Goal: Find specific page/section

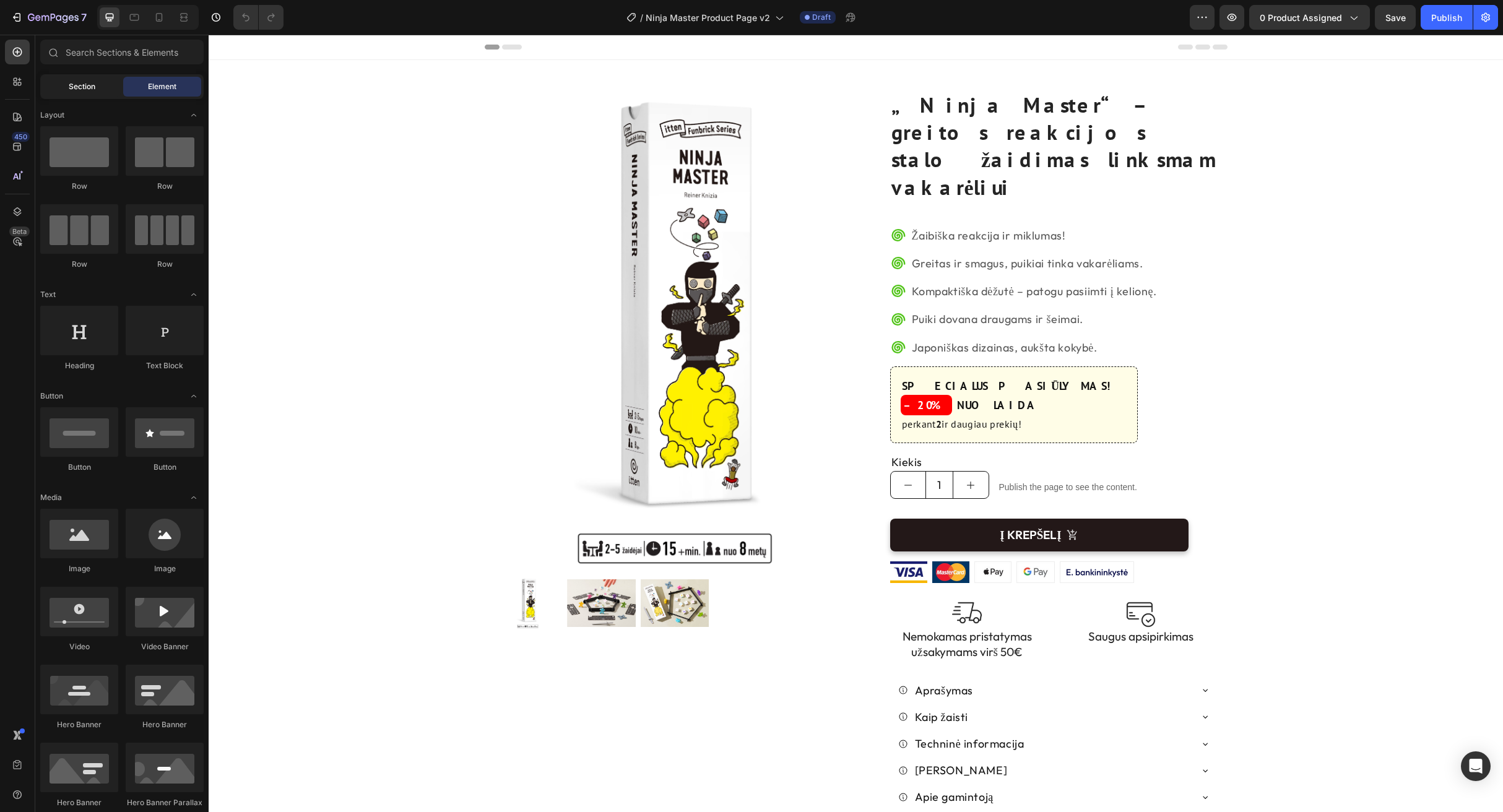
click at [90, 89] on span "Section" at bounding box center [82, 86] width 27 height 11
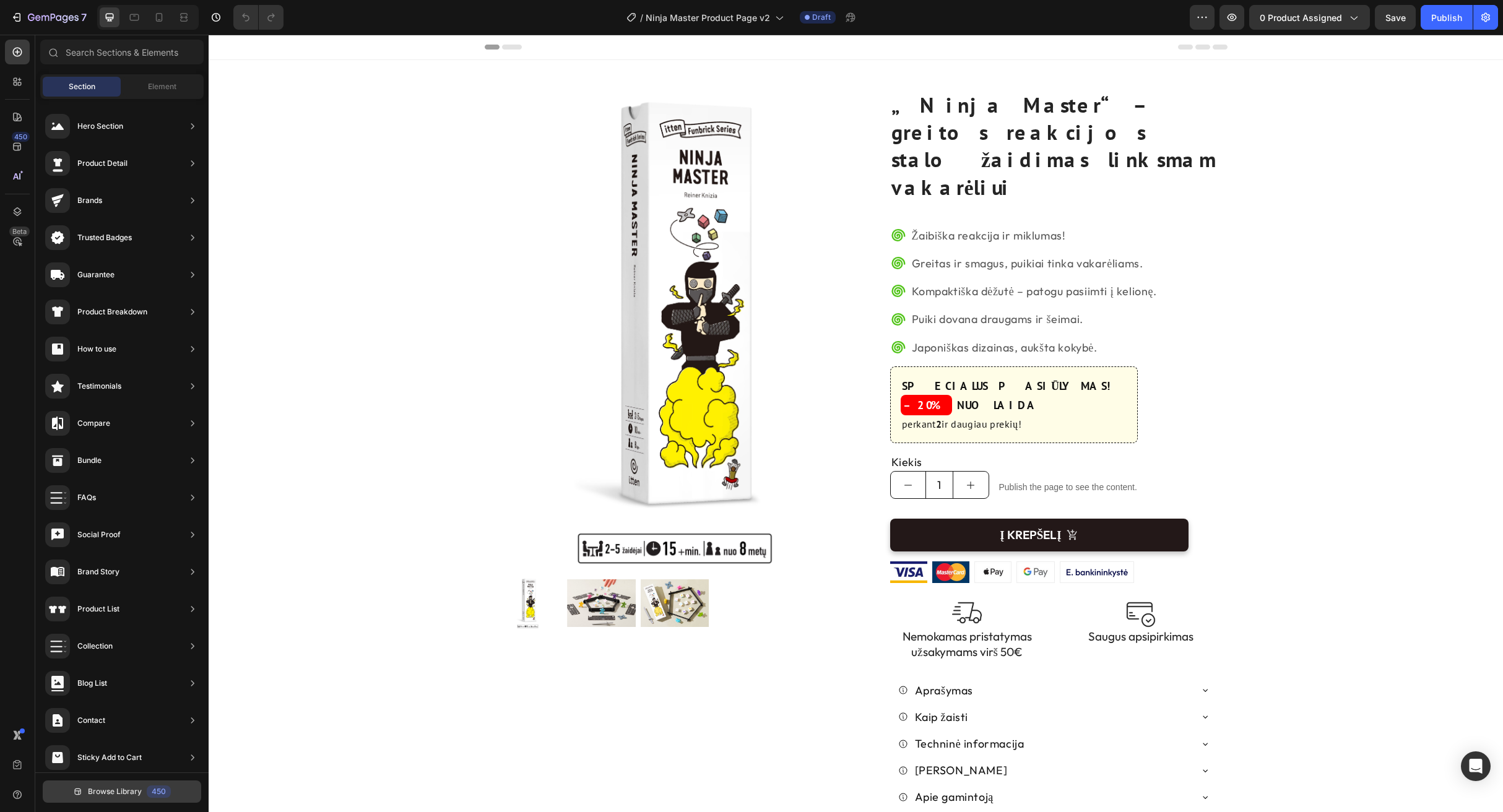
click at [120, 790] on span "Browse Library" at bounding box center [114, 791] width 54 height 11
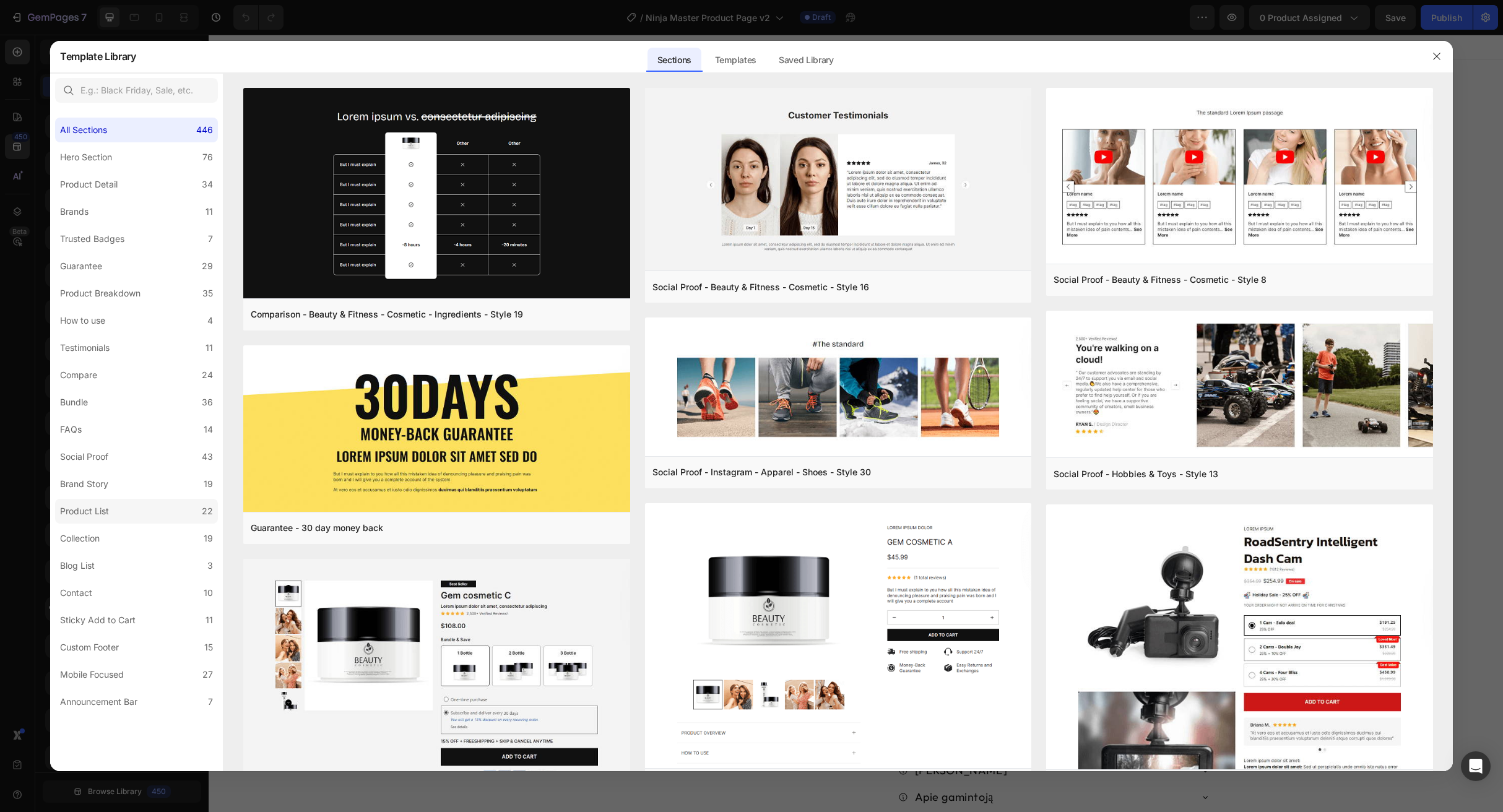
click at [168, 504] on label "Product List 22" at bounding box center [136, 511] width 163 height 24
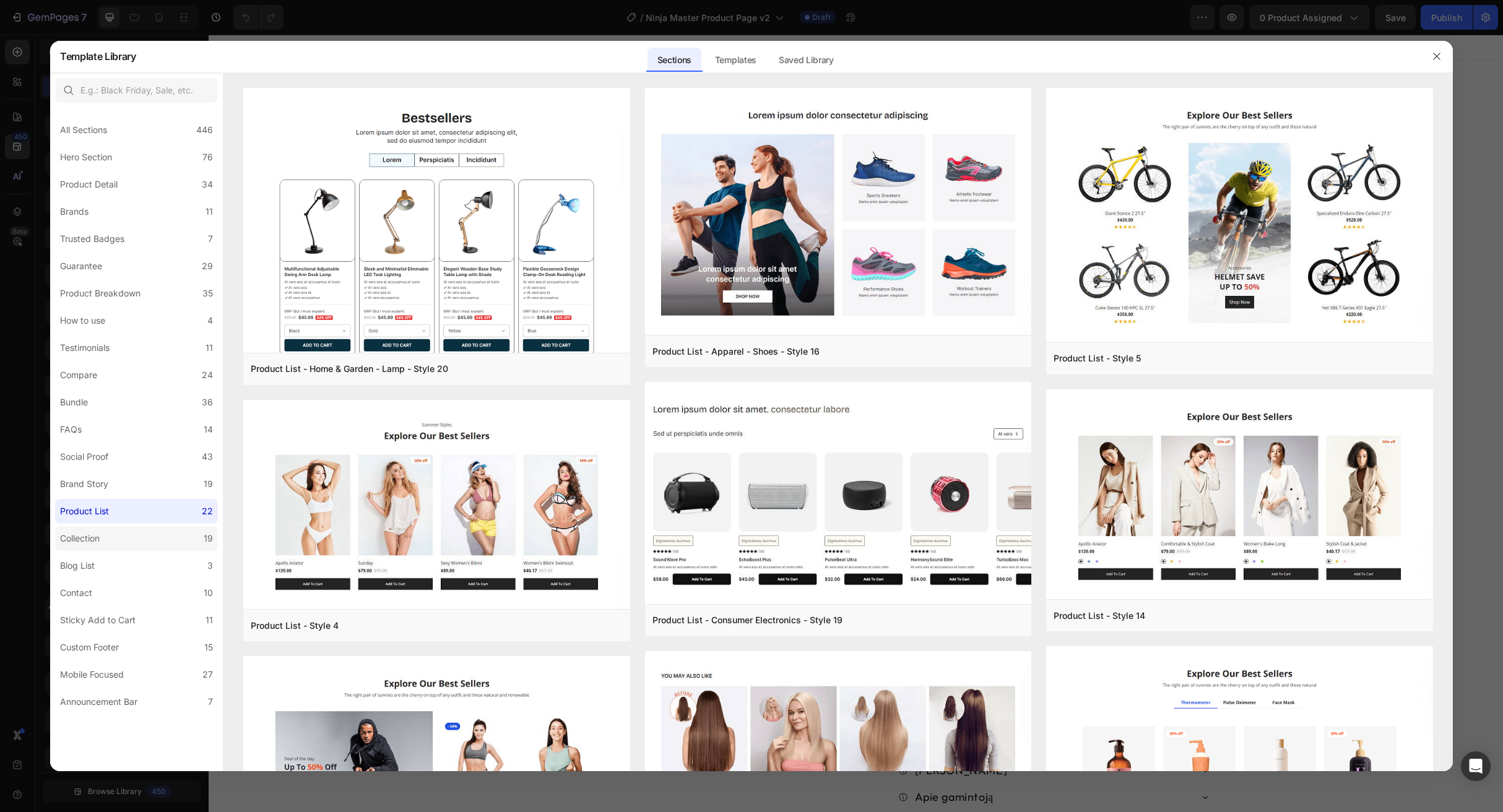
click at [163, 527] on label "Collection 19" at bounding box center [136, 538] width 163 height 24
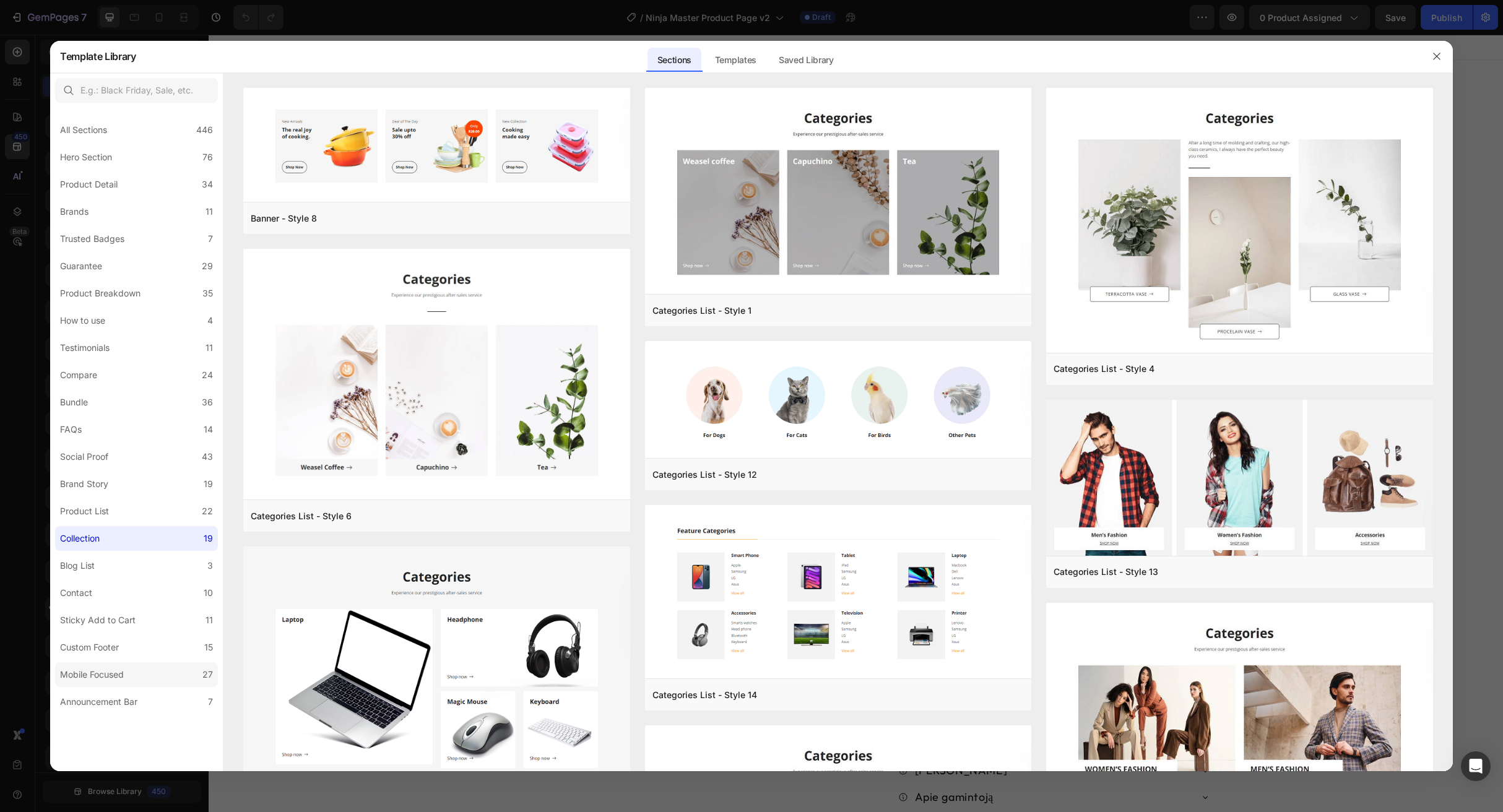
click at [148, 665] on label "Mobile Focused 27" at bounding box center [136, 675] width 163 height 24
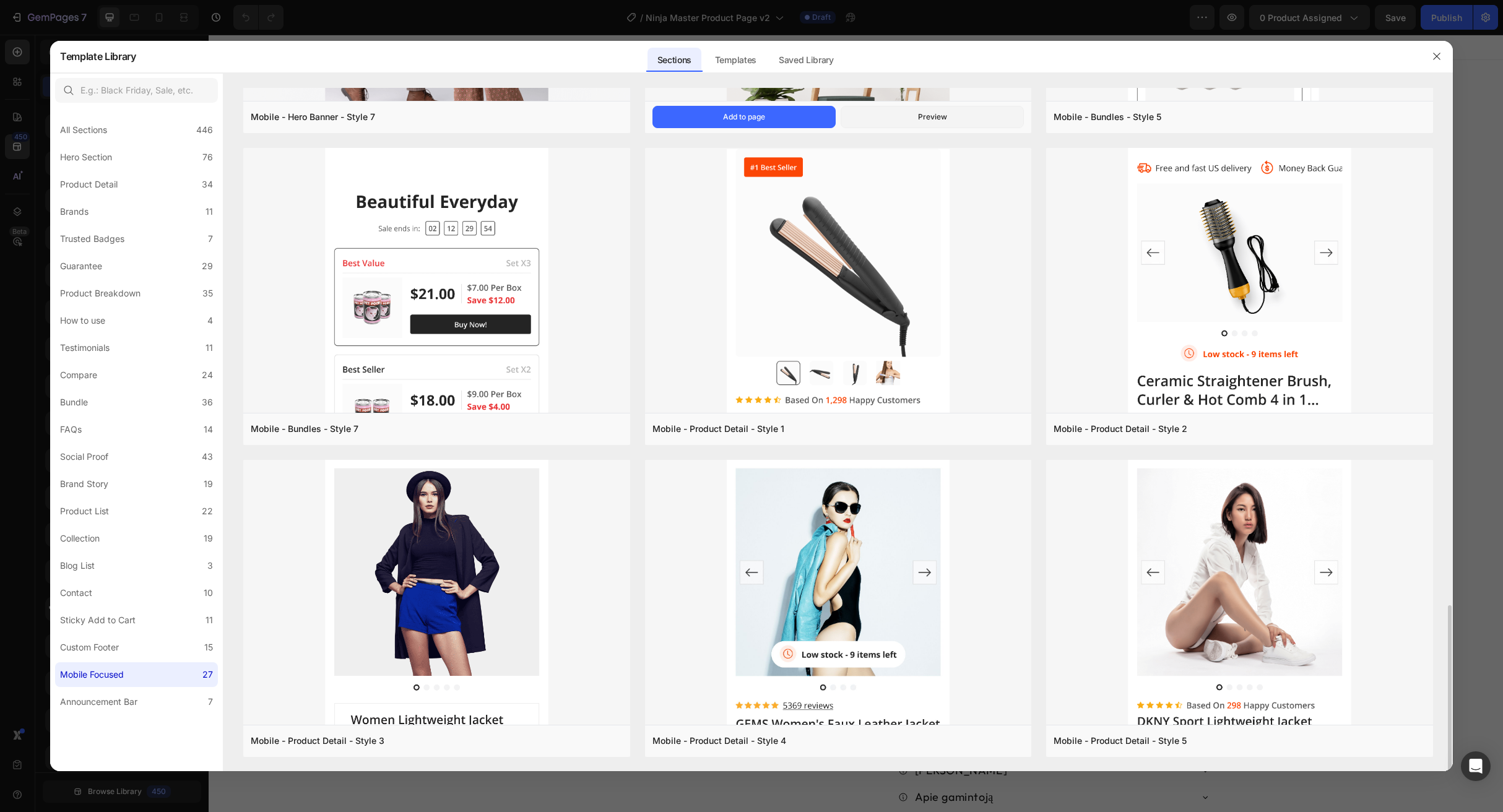
scroll to position [2124, 0]
click at [110, 591] on label "Contact 10" at bounding box center [136, 593] width 163 height 24
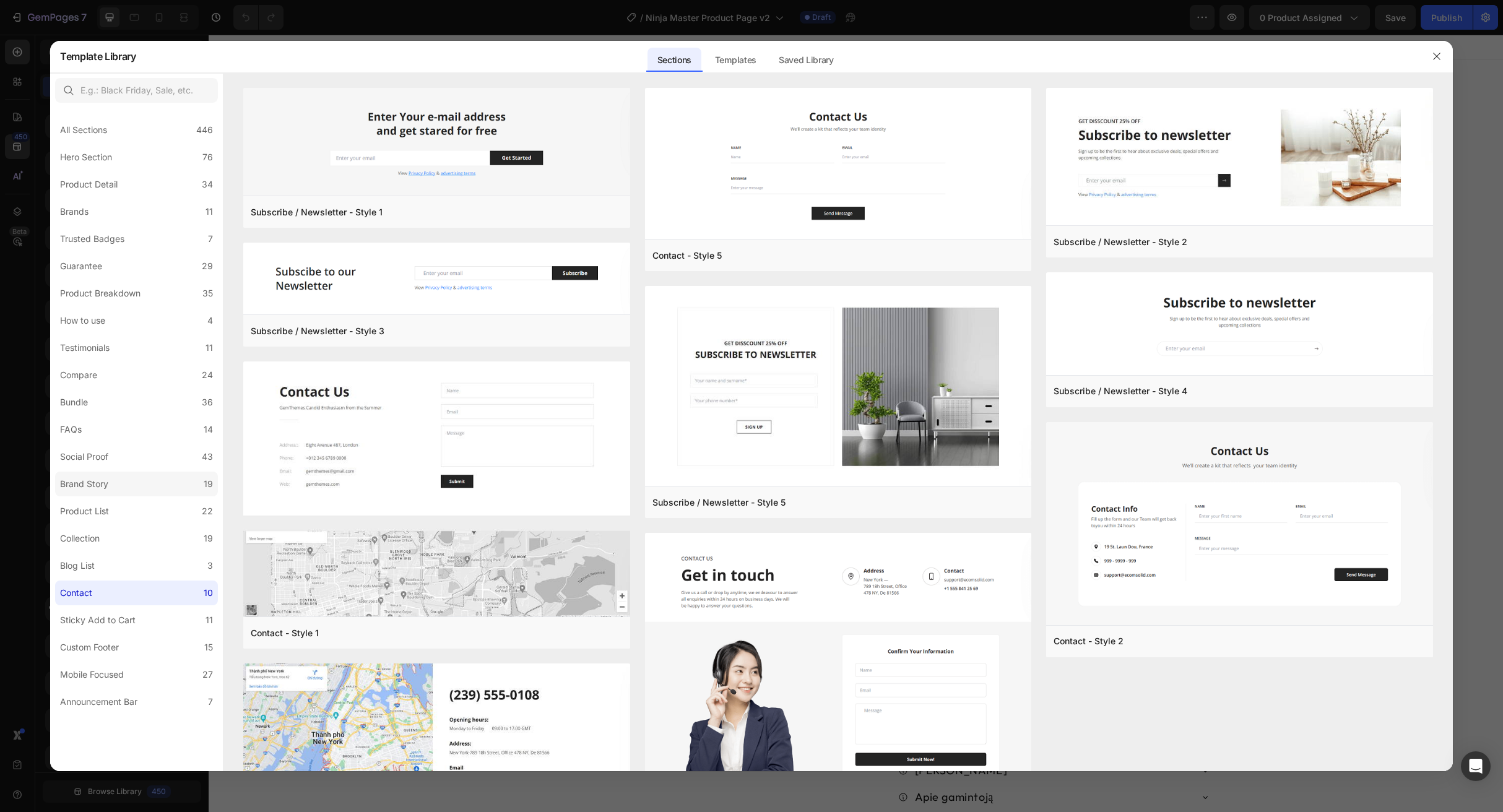
click at [114, 474] on label "Brand Story 19" at bounding box center [136, 484] width 163 height 24
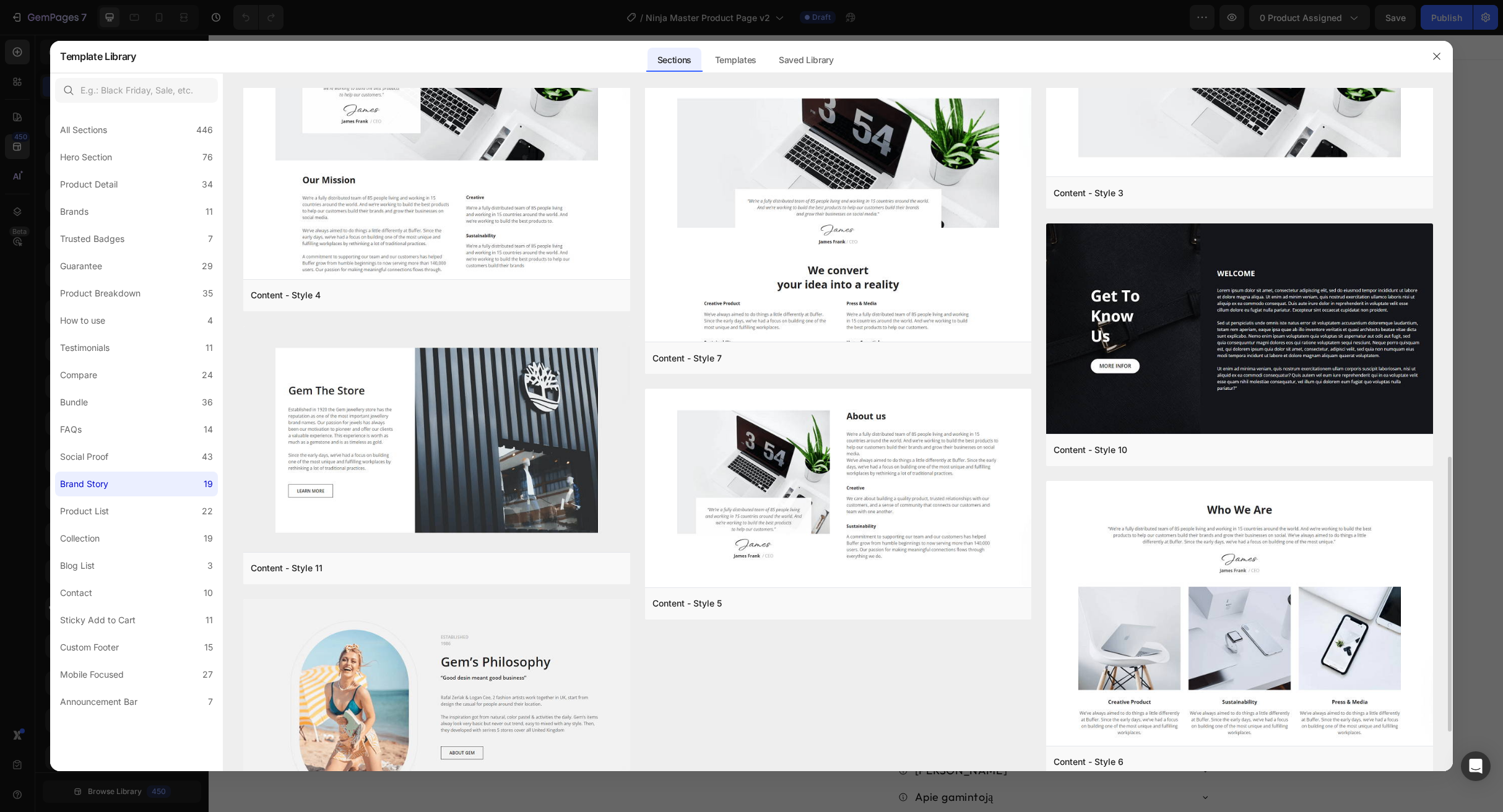
scroll to position [1017, 0]
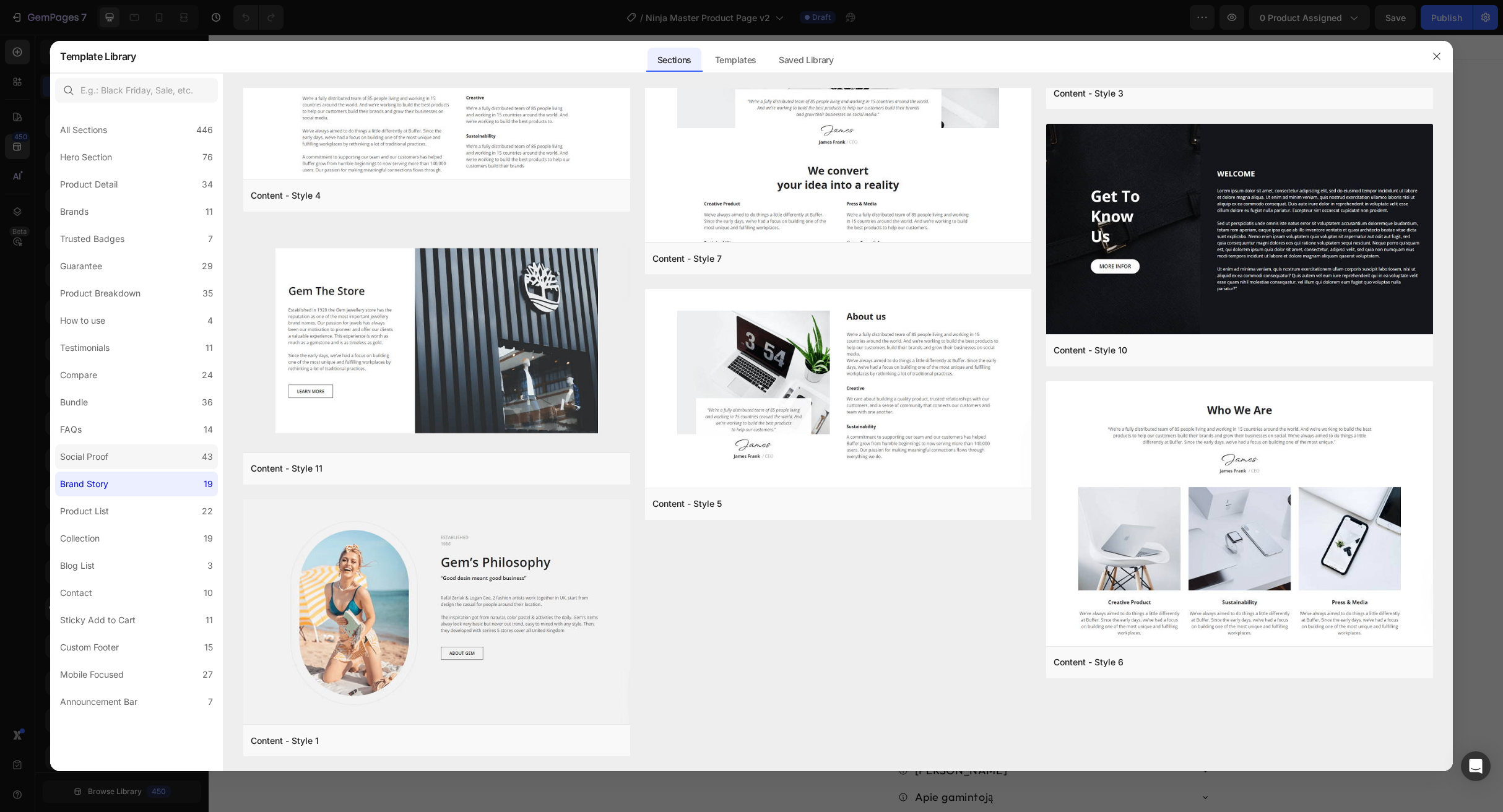
drag, startPoint x: 126, startPoint y: 450, endPoint x: 131, endPoint y: 444, distance: 7.8
click at [126, 450] on label "Social Proof 43" at bounding box center [136, 456] width 163 height 24
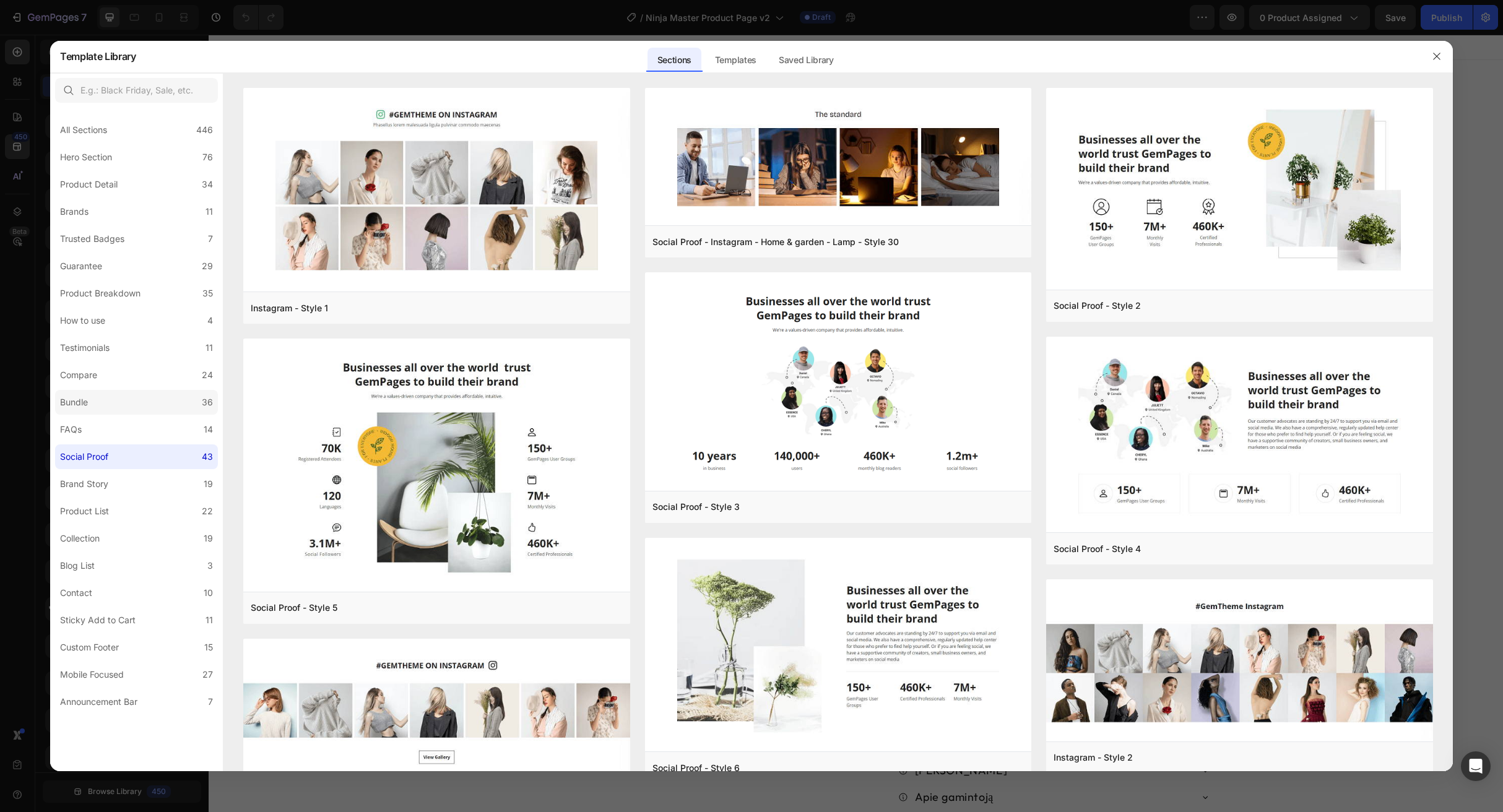
click at [135, 402] on label "Bundle 36" at bounding box center [136, 402] width 163 height 24
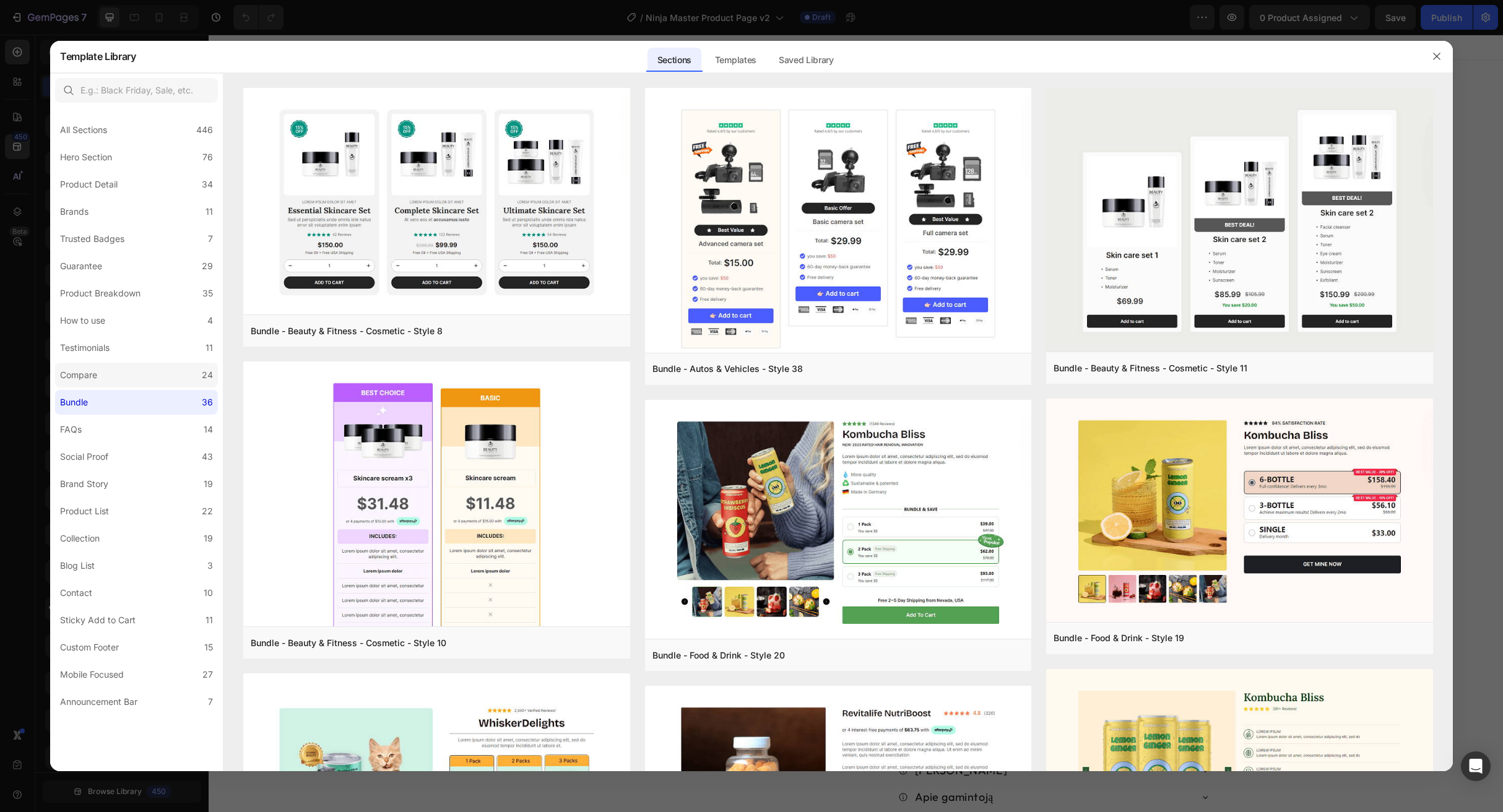
click at [154, 376] on label "Compare 24" at bounding box center [136, 375] width 163 height 24
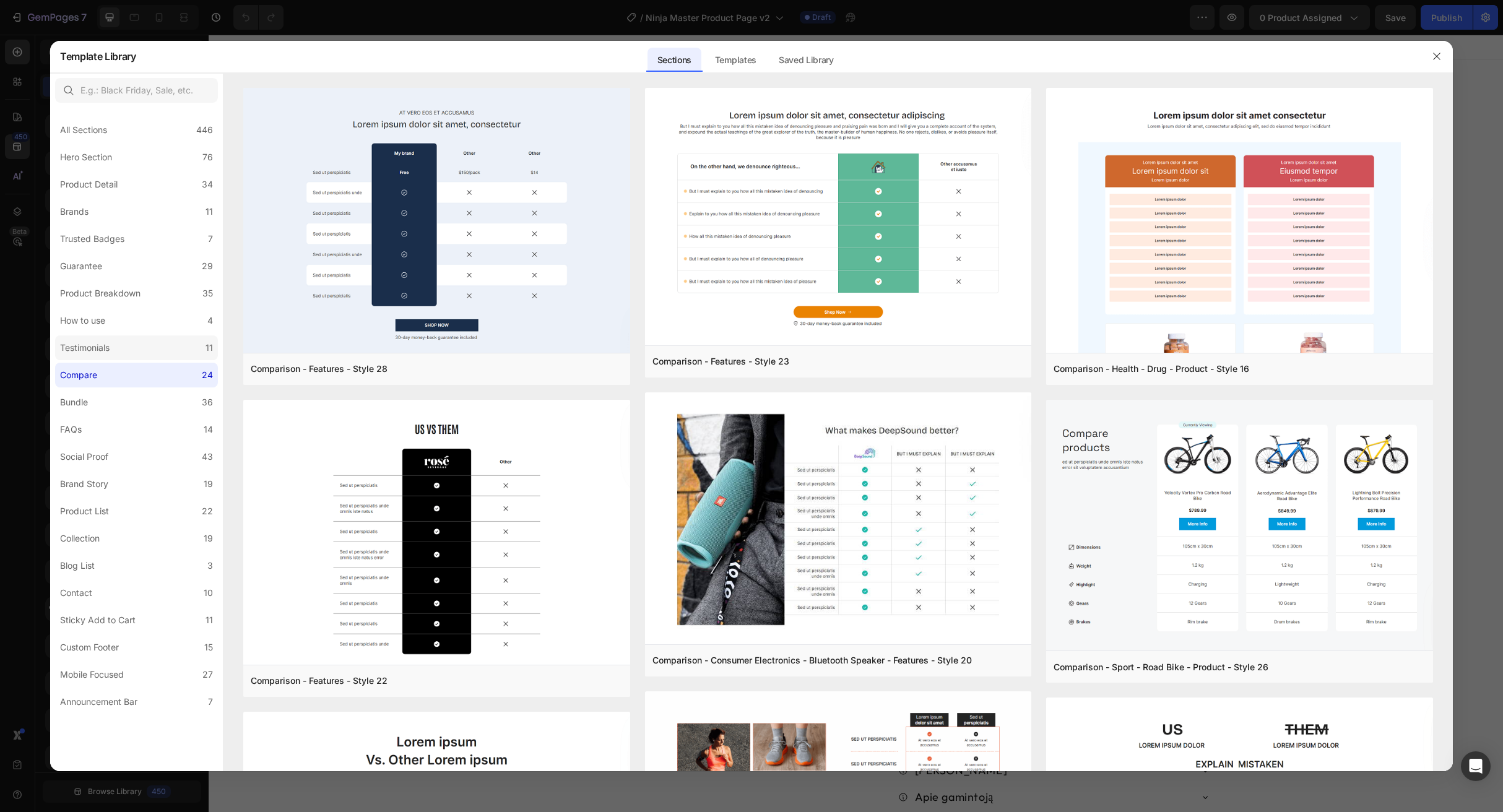
click at [160, 343] on label "Testimonials 11" at bounding box center [136, 348] width 163 height 24
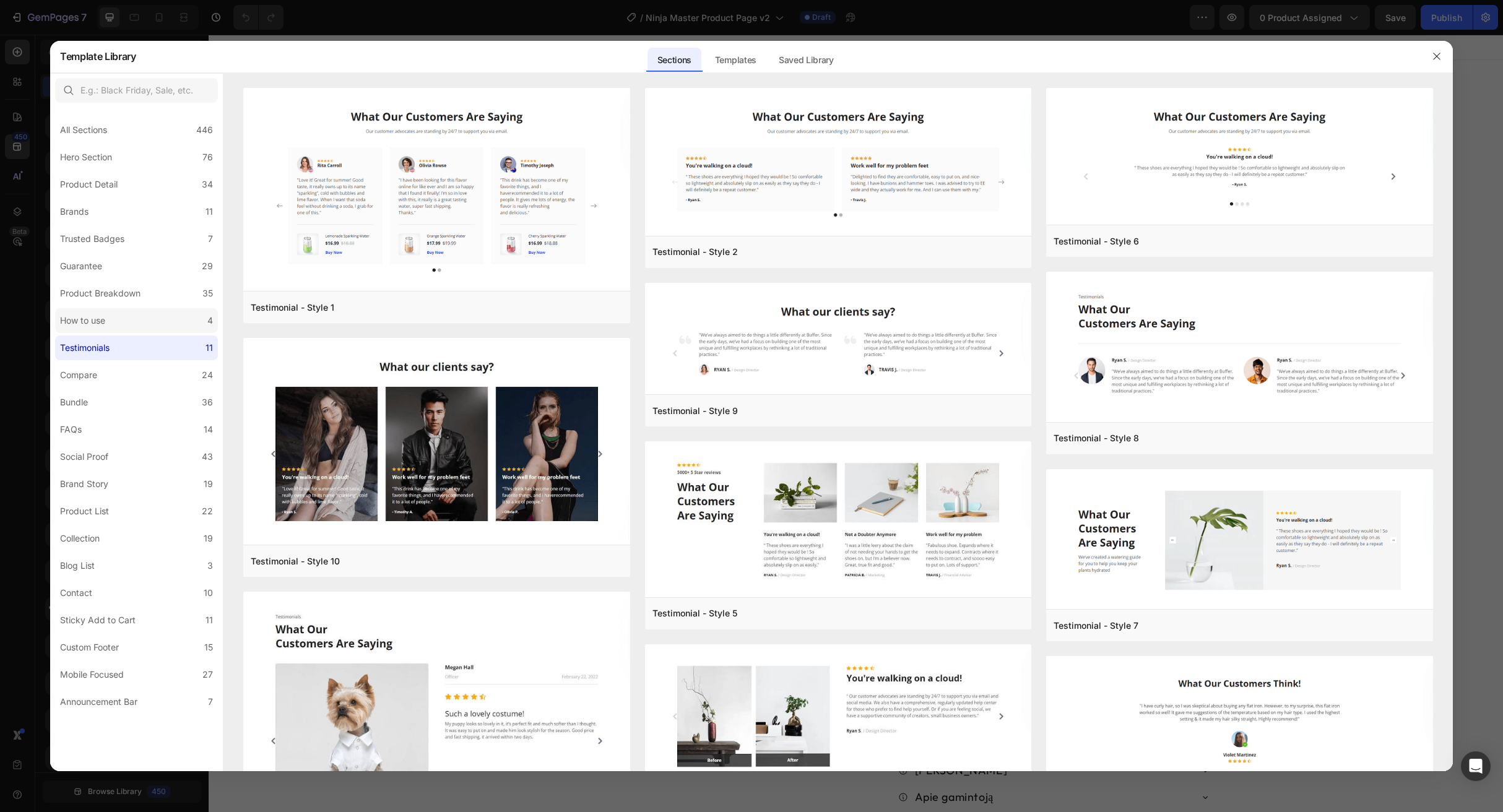
click at [100, 321] on div "How to use" at bounding box center [82, 320] width 45 height 14
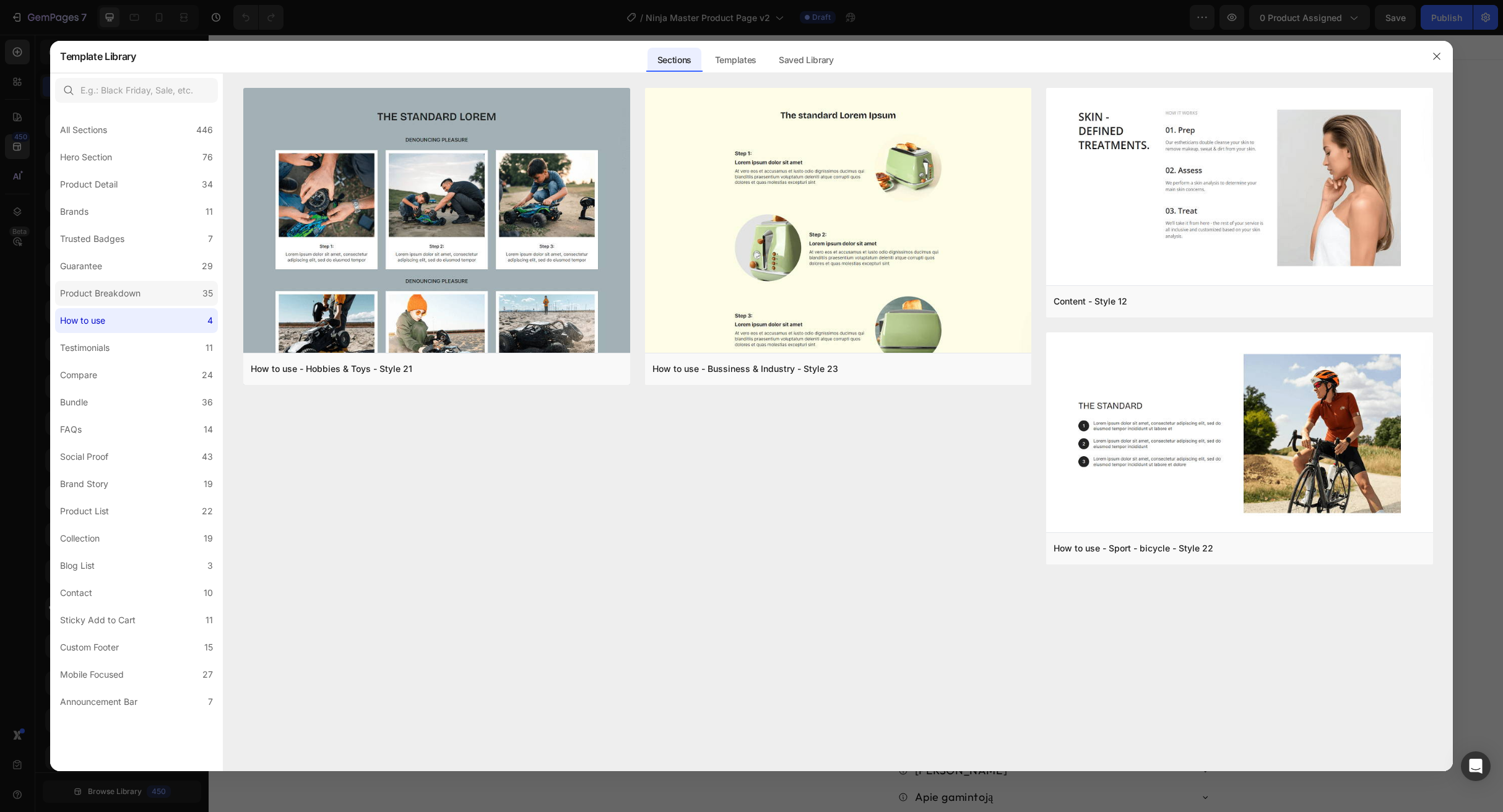
click at [132, 297] on div "Product Breakdown" at bounding box center [100, 293] width 80 height 14
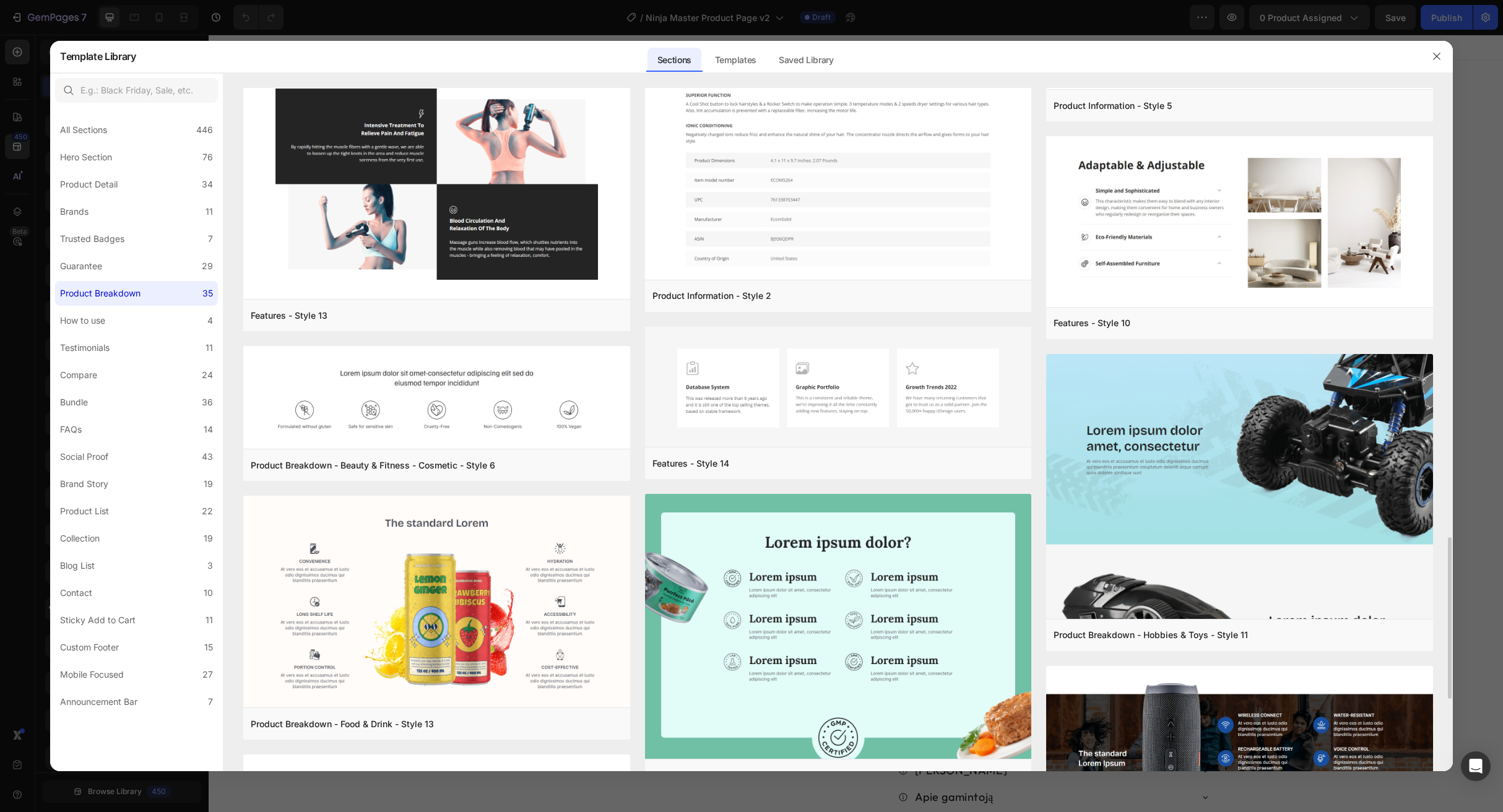
scroll to position [1906, 0]
